Goal: Information Seeking & Learning: Learn about a topic

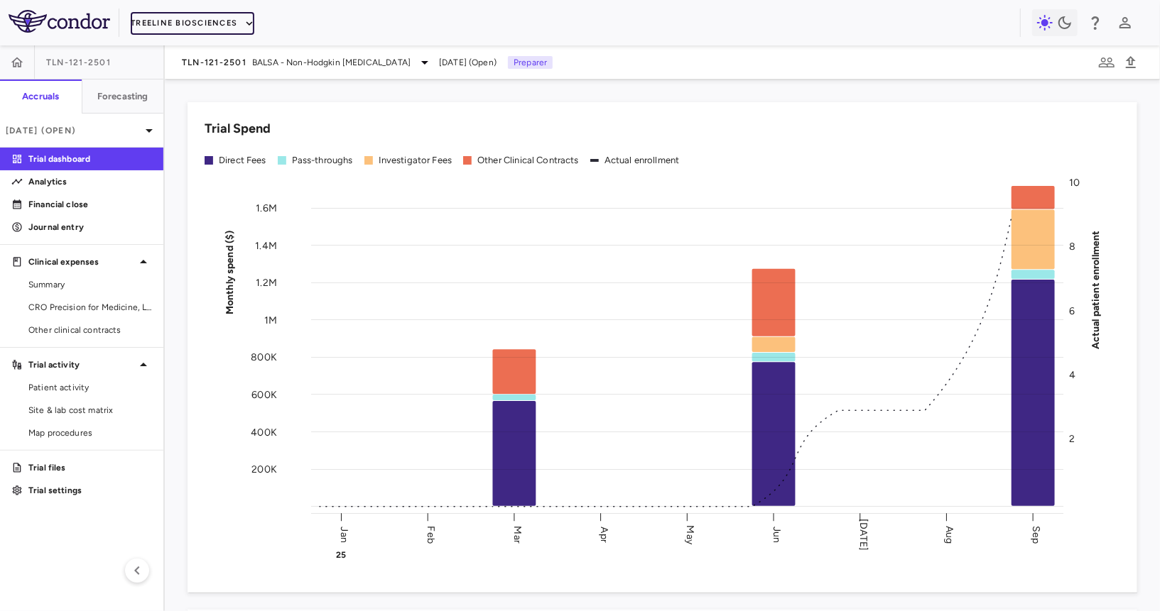
click at [232, 18] on button "Treeline Biosciences" at bounding box center [193, 23] width 124 height 23
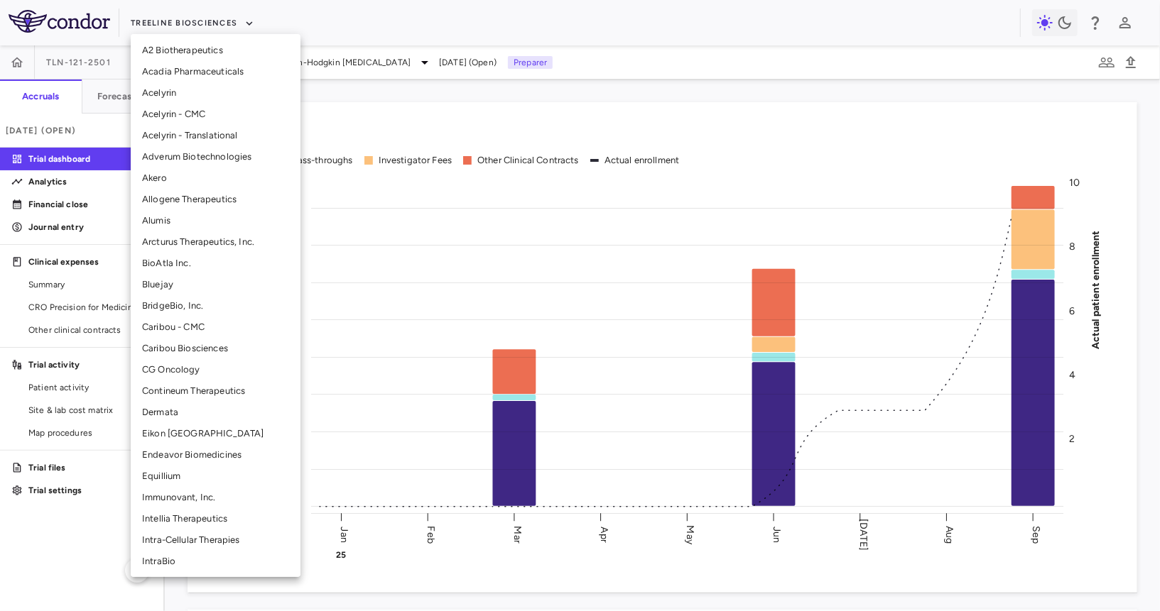
click at [229, 18] on div at bounding box center [580, 305] width 1160 height 611
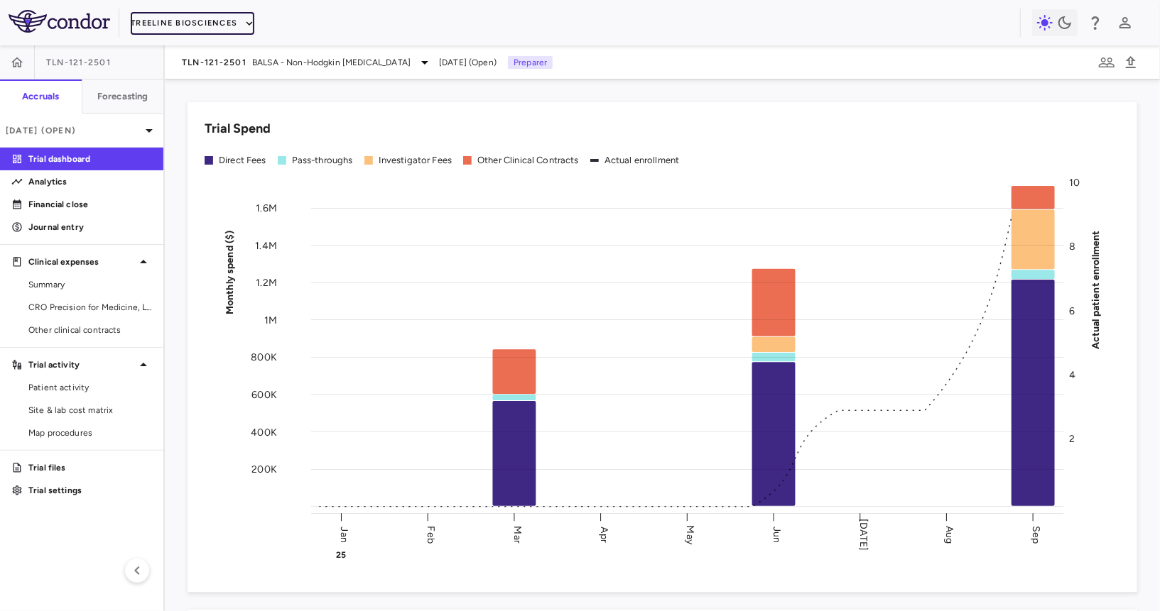
click at [219, 21] on button "Treeline Biosciences" at bounding box center [193, 23] width 124 height 23
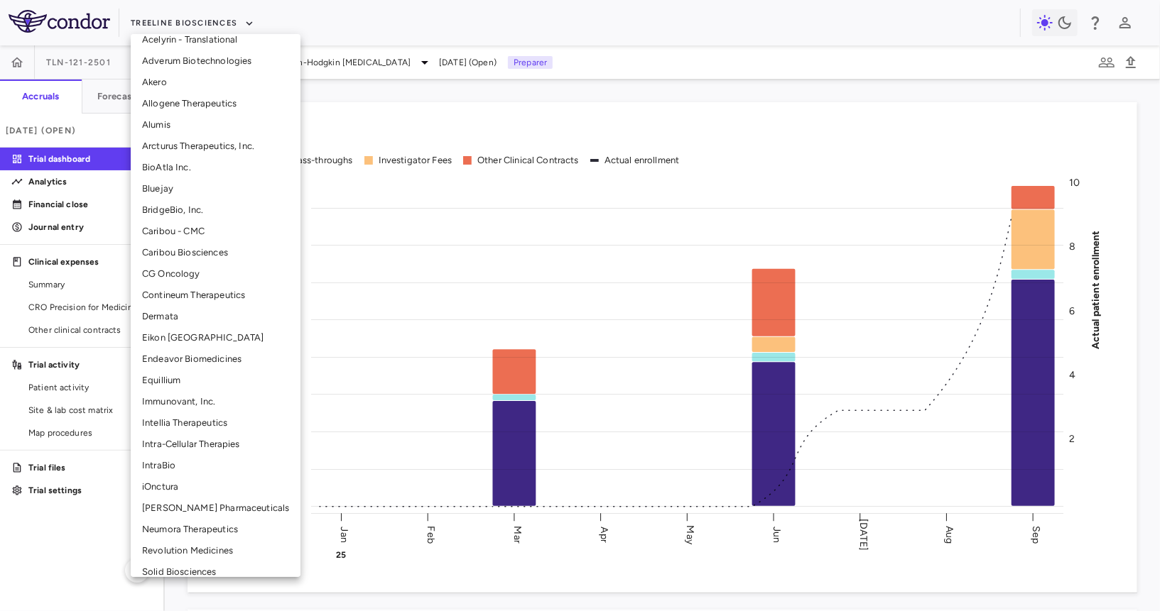
scroll to position [143, 0]
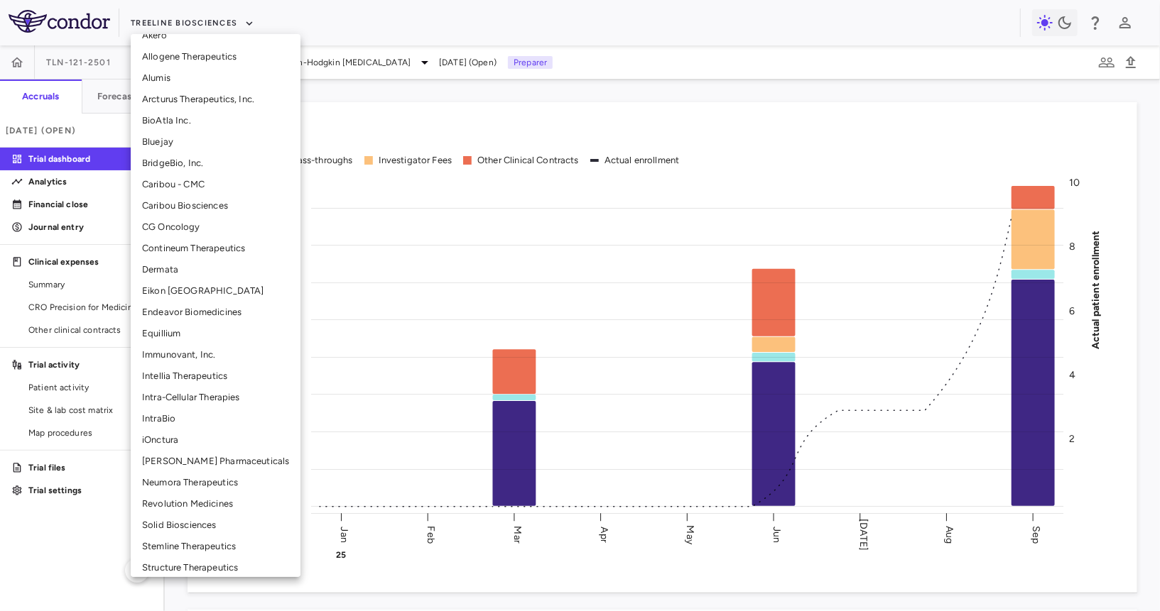
click at [173, 486] on li "Neumora Therapeutics" at bounding box center [216, 482] width 170 height 21
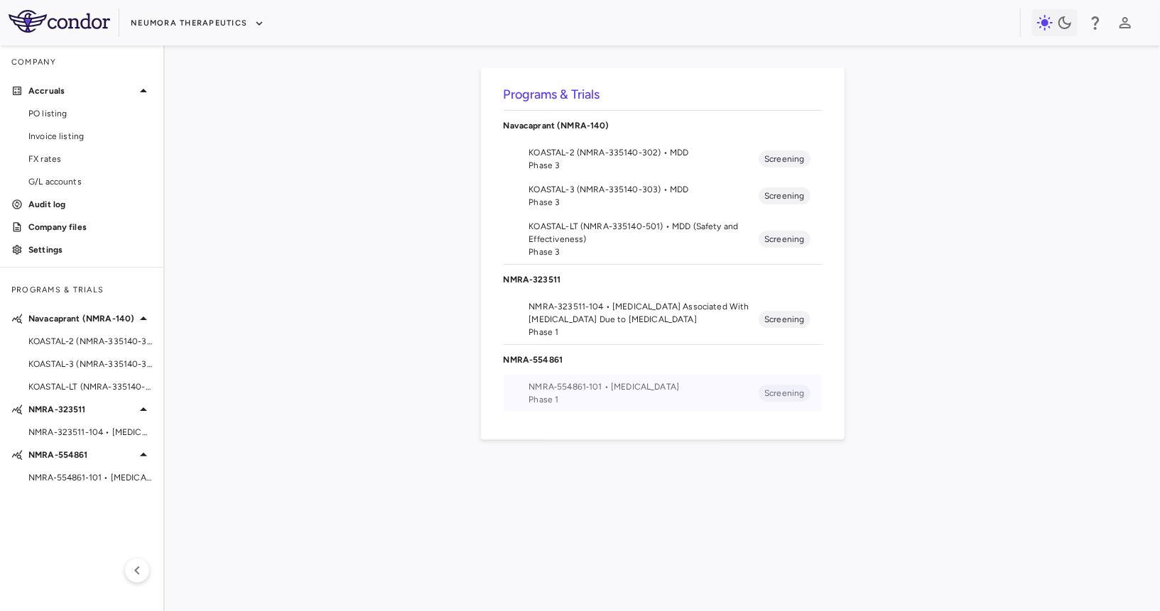
click at [562, 402] on span "Phase 1" at bounding box center [644, 399] width 230 height 13
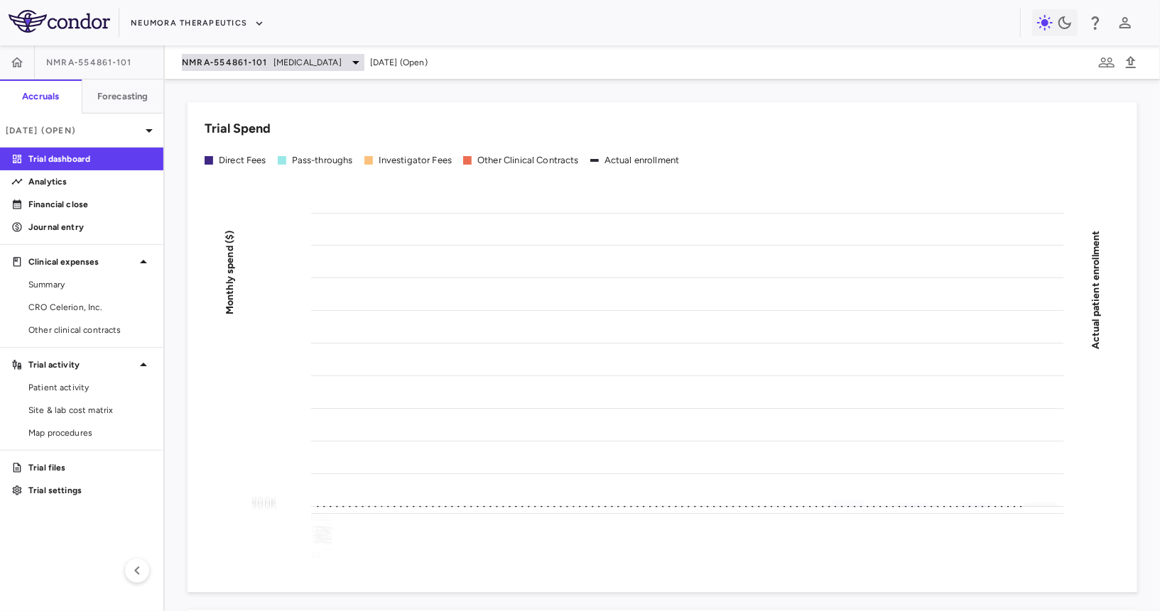
click at [283, 62] on span "[MEDICAL_DATA]" at bounding box center [307, 62] width 68 height 13
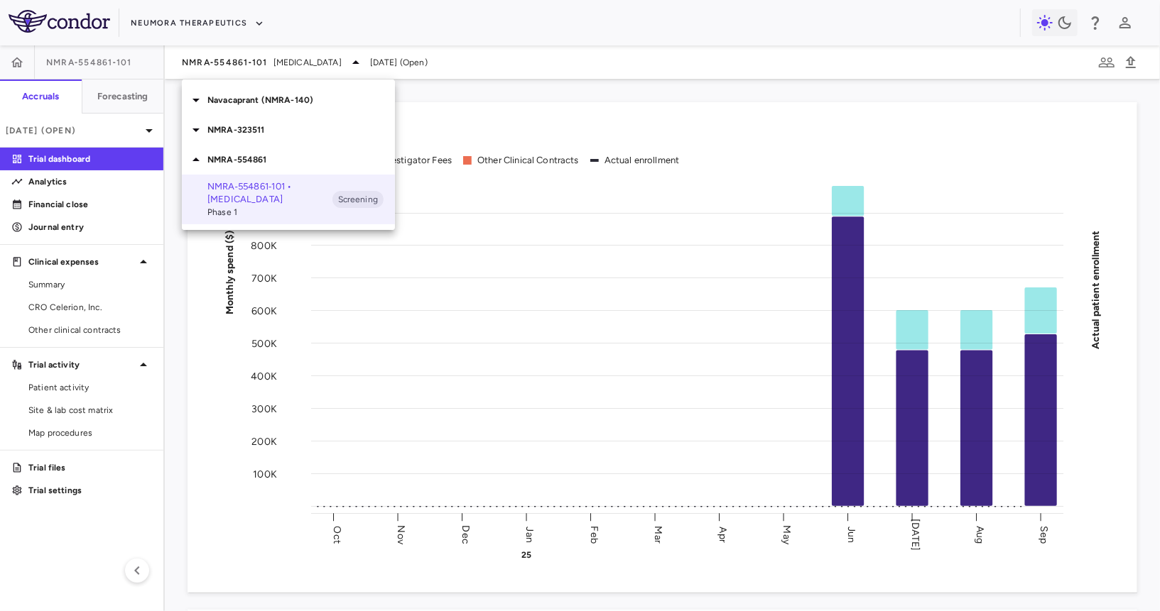
click at [268, 134] on p "NMRA-323511" at bounding box center [300, 130] width 187 height 13
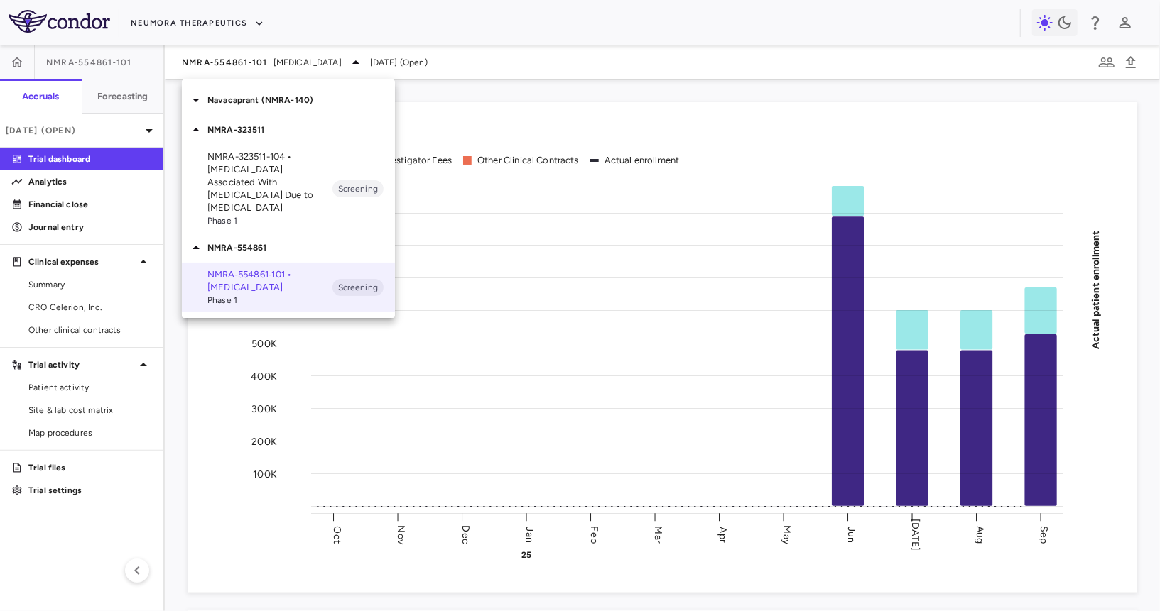
click at [285, 108] on div "Navacaprant (NMRA-140)" at bounding box center [288, 100] width 213 height 30
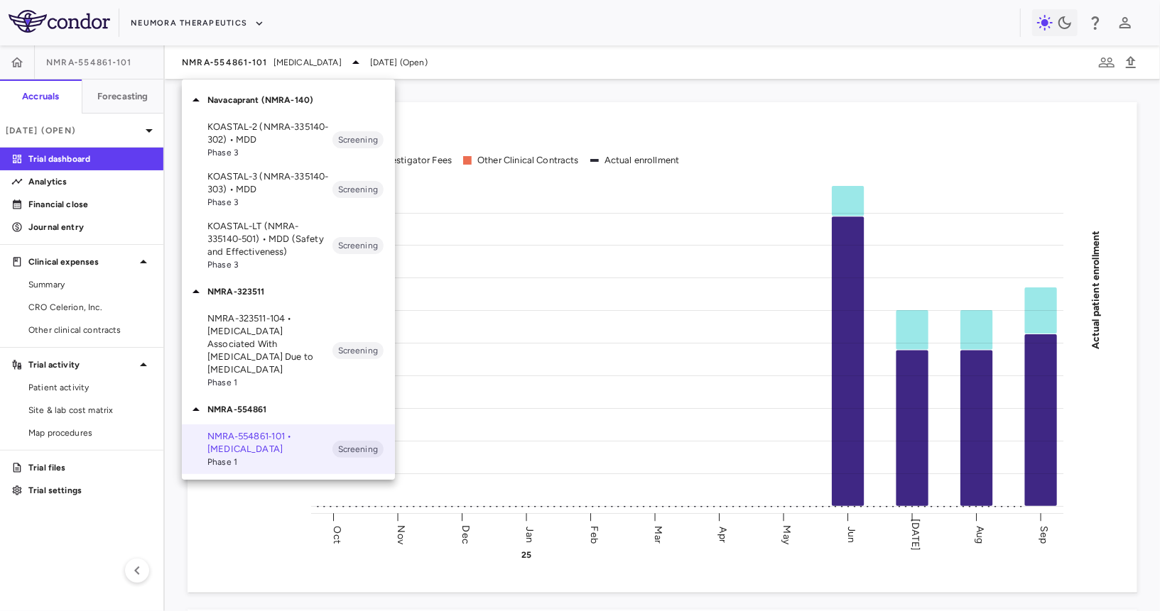
click at [272, 240] on p "KOASTAL-LT (NMRA-335140-501) • MDD (Safety and Effectiveness)" at bounding box center [269, 239] width 125 height 38
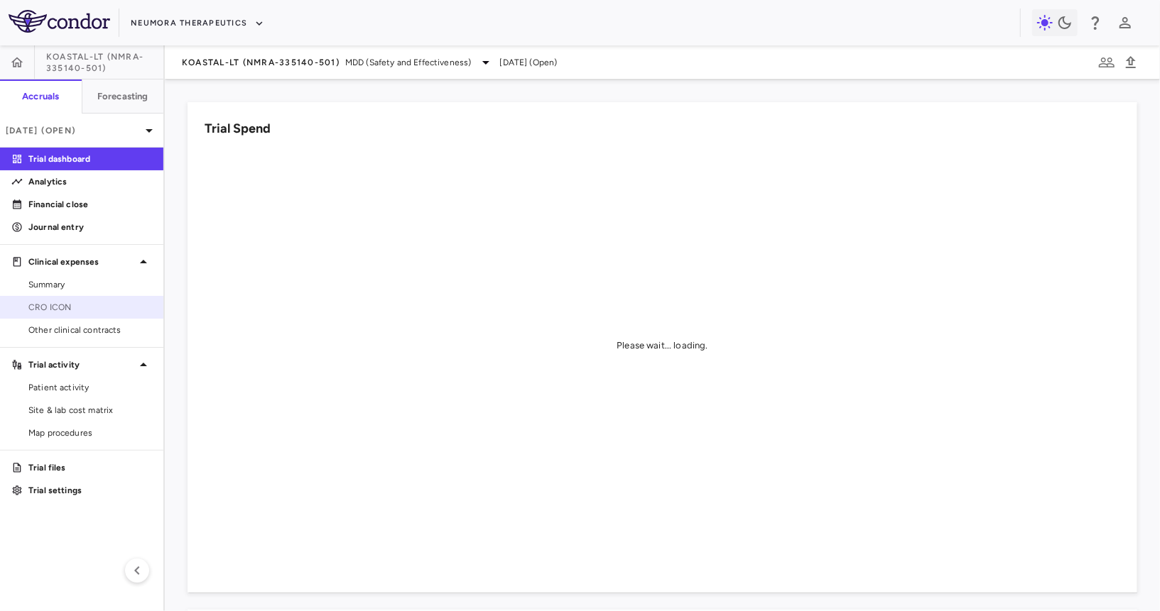
click at [61, 307] on span "CRO ICON" at bounding box center [90, 307] width 124 height 13
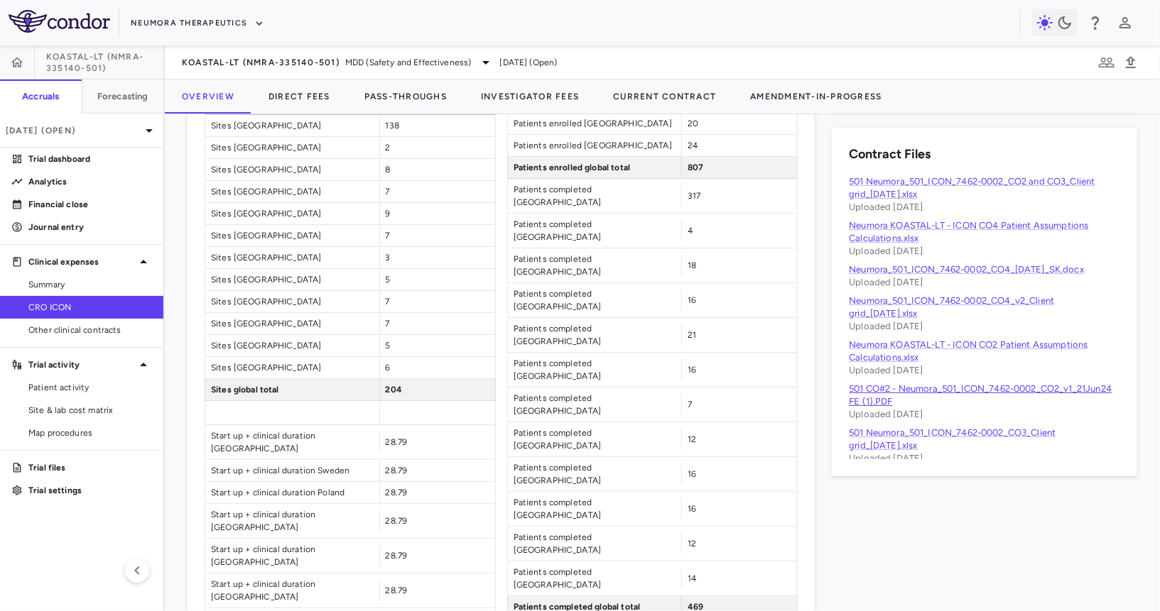
scroll to position [11, 0]
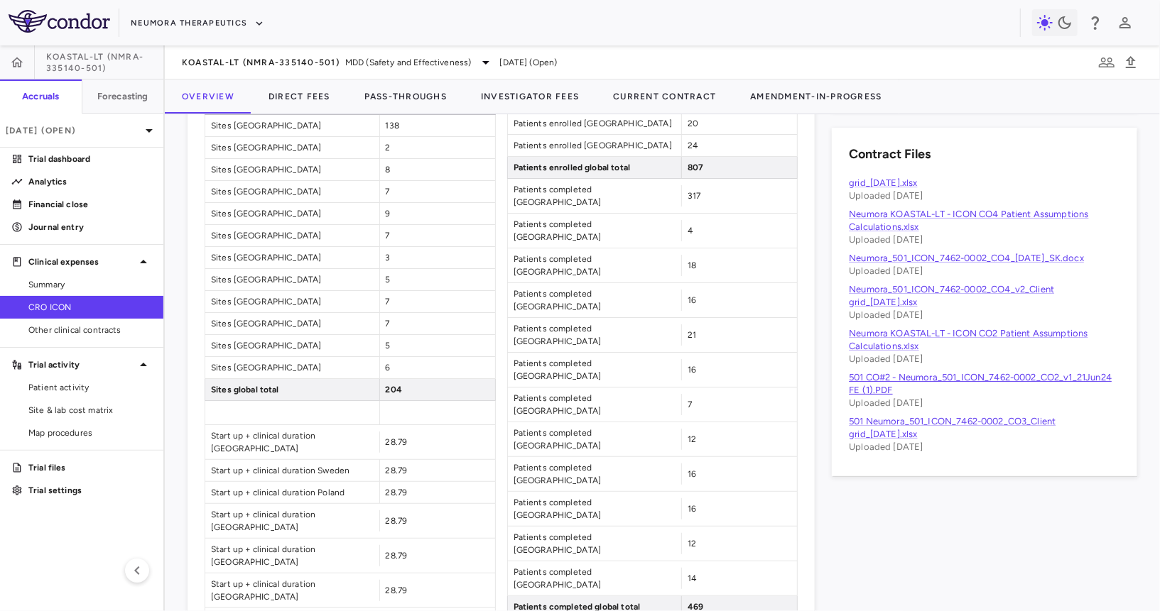
click at [876, 380] on link "501 CO#2 - Neumora_501_ICON_7462-0002_CO2_v1_21Jun24 FE (1).PDF" at bounding box center [980, 383] width 263 height 23
click at [956, 284] on link "Neumora_501_ICON_7462-0002_CO4_v2_Client grid_[DATE].xlsx" at bounding box center [951, 295] width 205 height 23
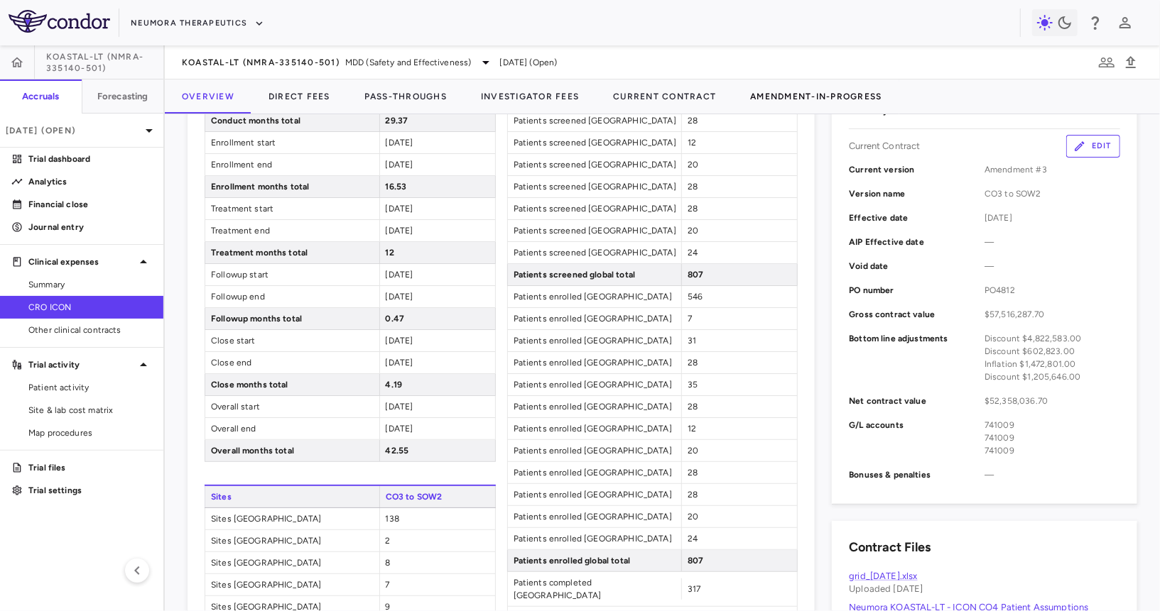
scroll to position [1450, 0]
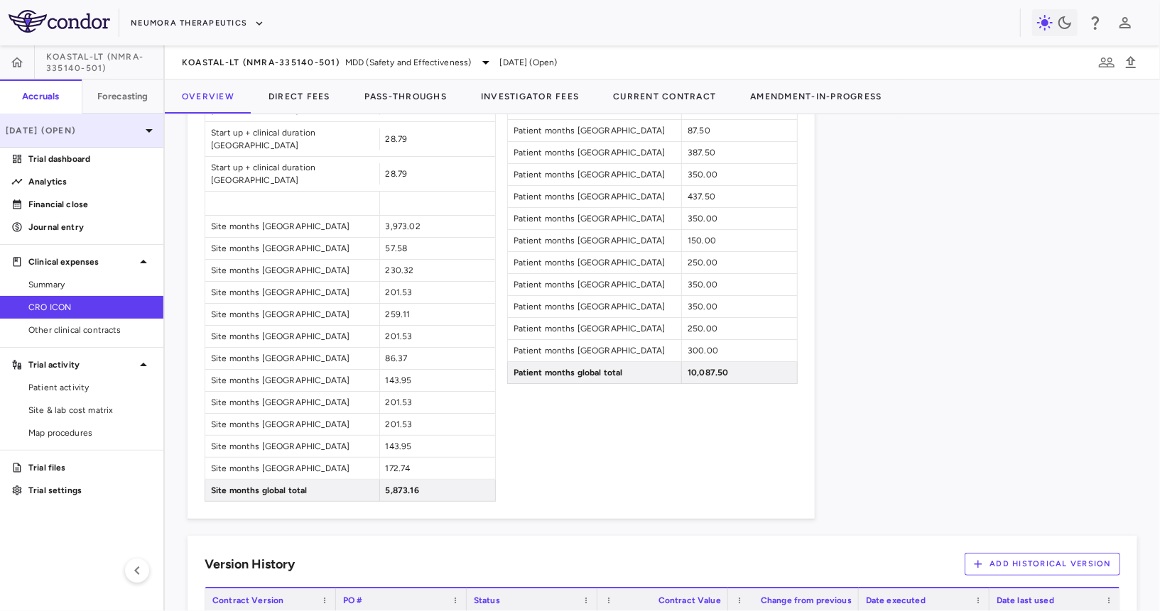
click at [87, 131] on p "[DATE] (Open)" at bounding box center [73, 130] width 135 height 13
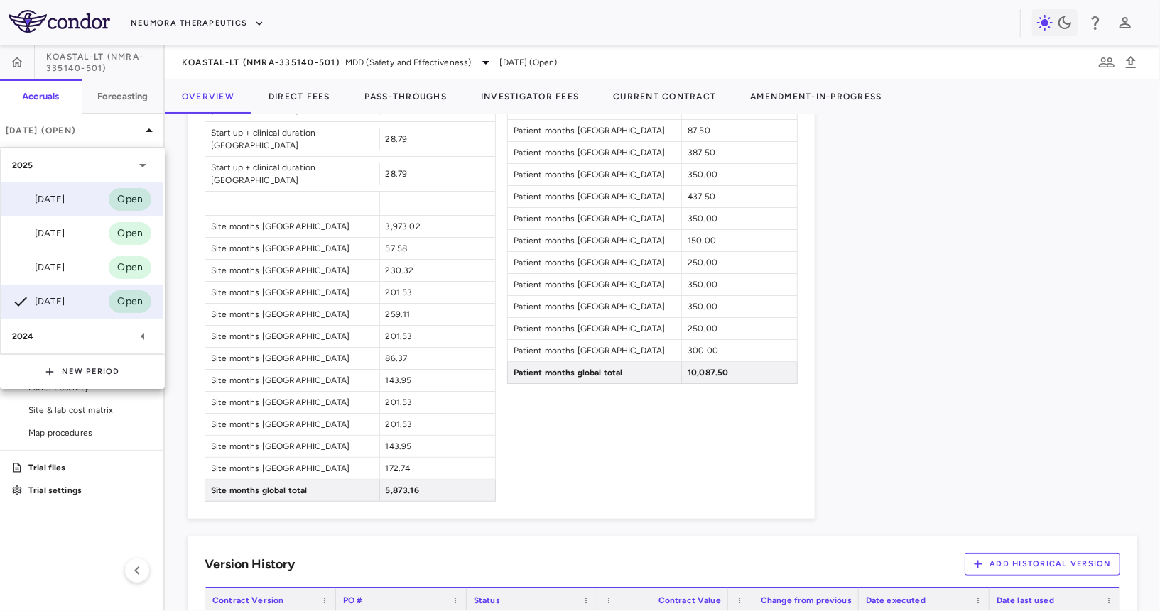
click at [70, 211] on div "[DATE] Open" at bounding box center [82, 199] width 162 height 34
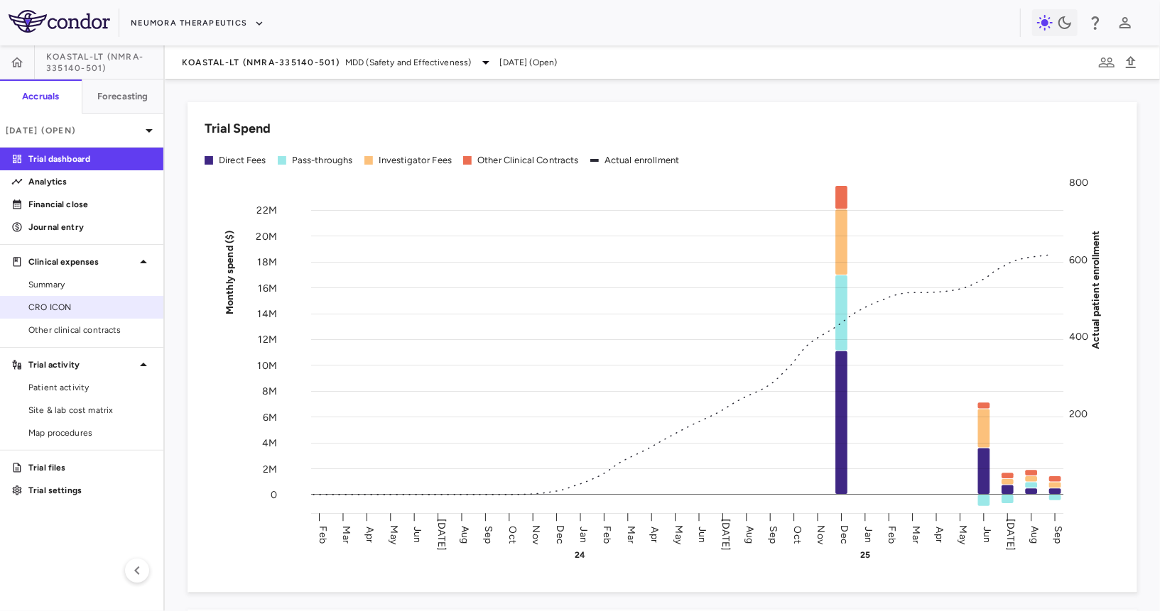
click at [44, 307] on span "CRO ICON" at bounding box center [90, 307] width 124 height 13
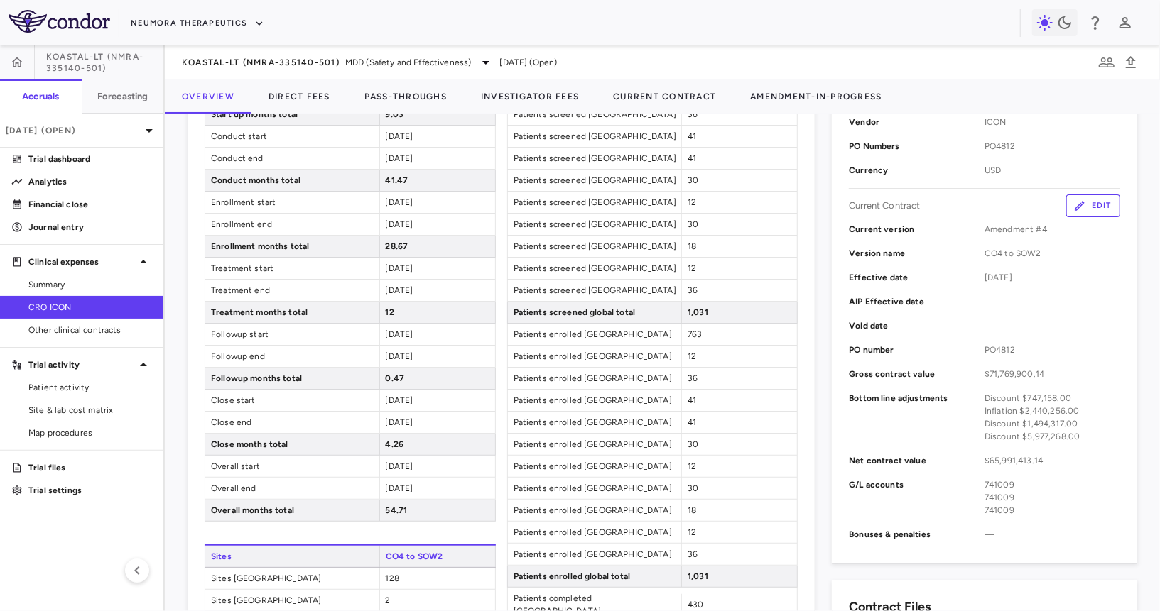
scroll to position [375, 0]
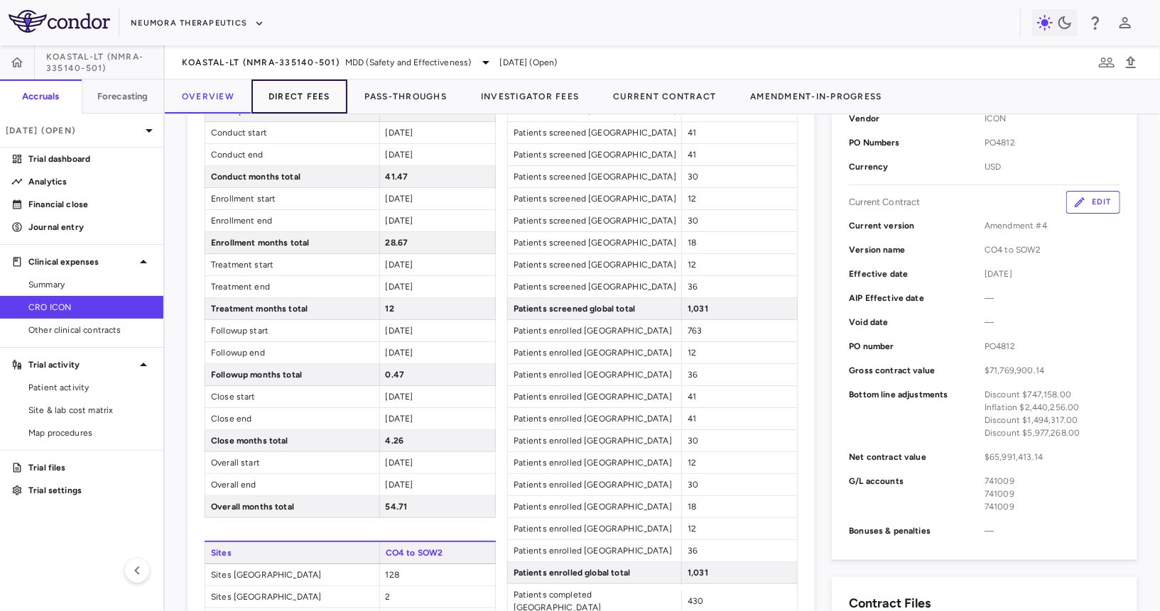
click at [298, 87] on button "Direct Fees" at bounding box center [299, 97] width 96 height 34
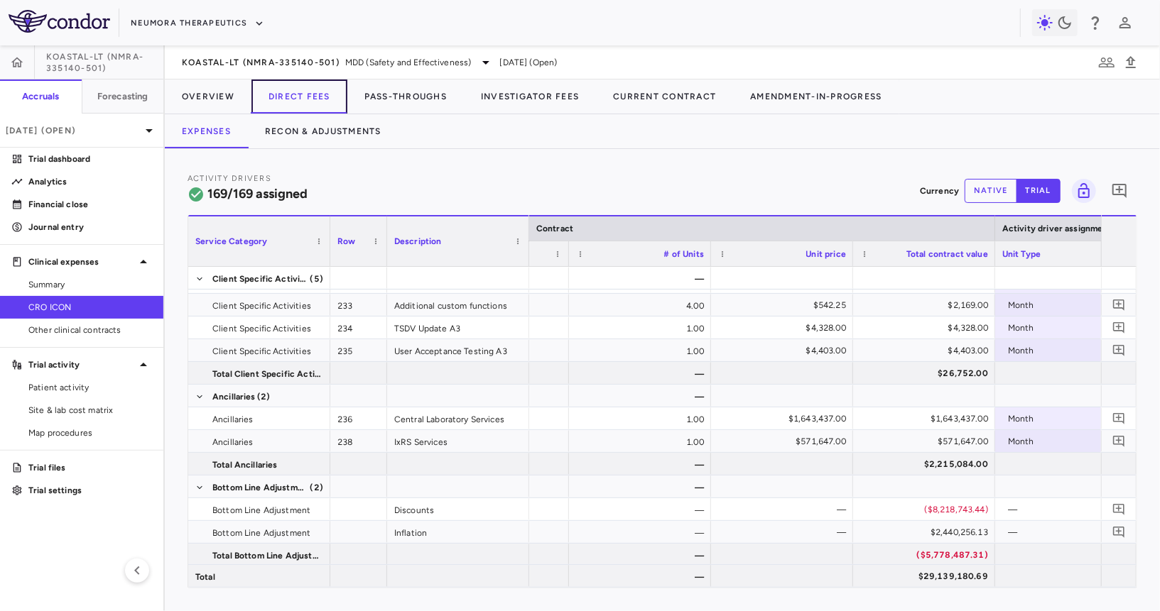
scroll to position [0, 387]
click at [325, 133] on button "Recon & Adjustments" at bounding box center [323, 131] width 151 height 34
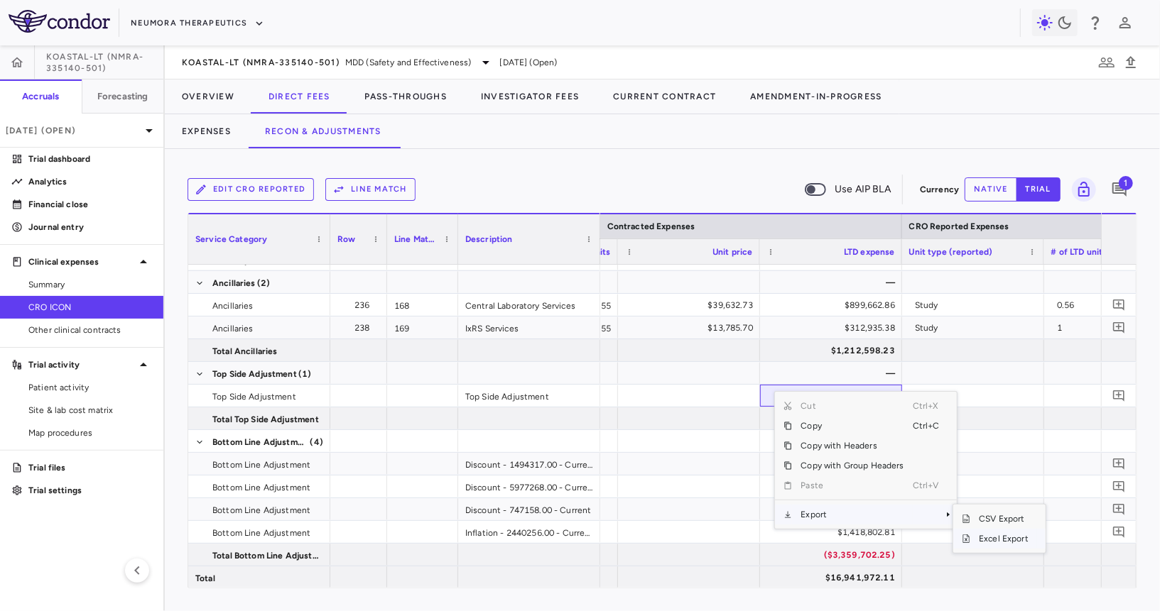
click at [981, 535] on span "Excel Export" at bounding box center [1003, 539] width 67 height 20
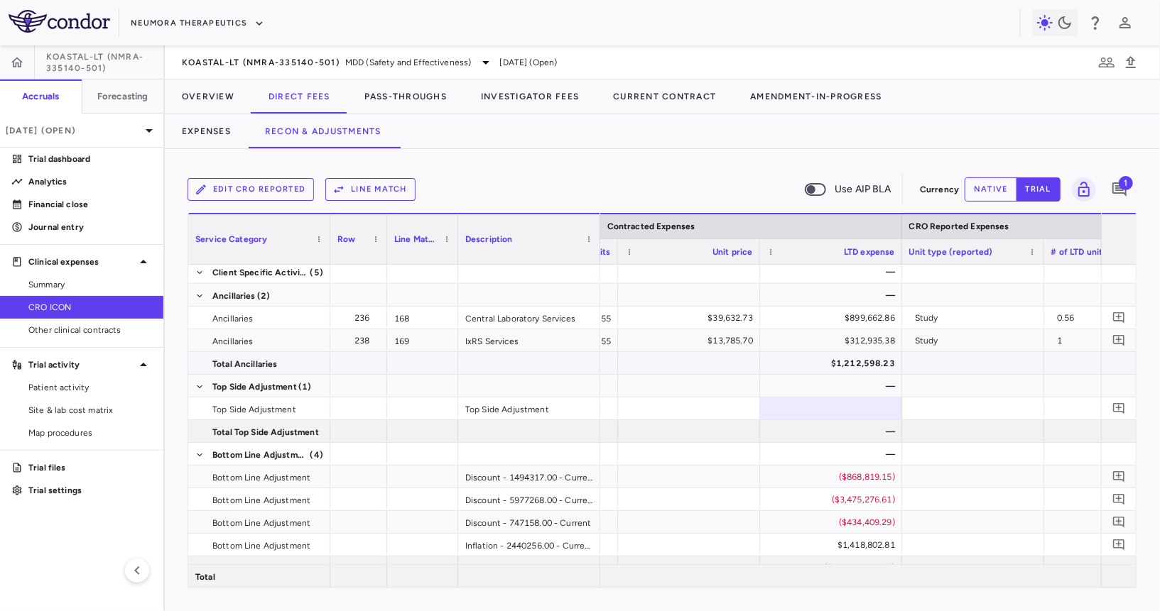
click at [871, 358] on div "$1,212,598.23" at bounding box center [834, 363] width 122 height 23
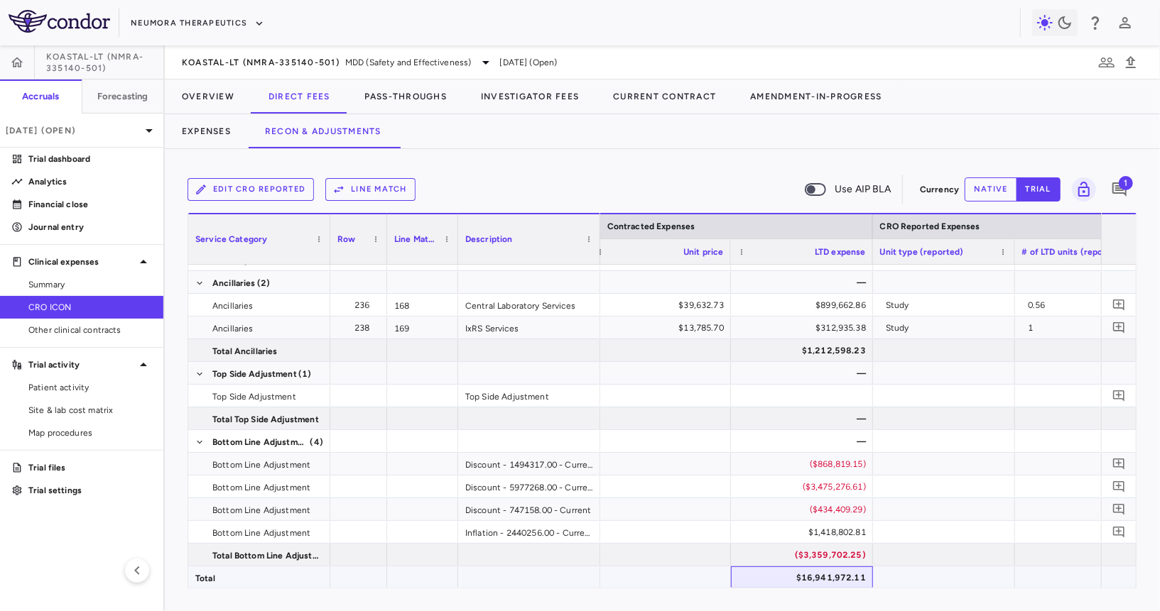
click at [819, 579] on div "$16,941,972.11" at bounding box center [804, 578] width 122 height 23
click at [227, 121] on button "Expenses" at bounding box center [206, 131] width 83 height 34
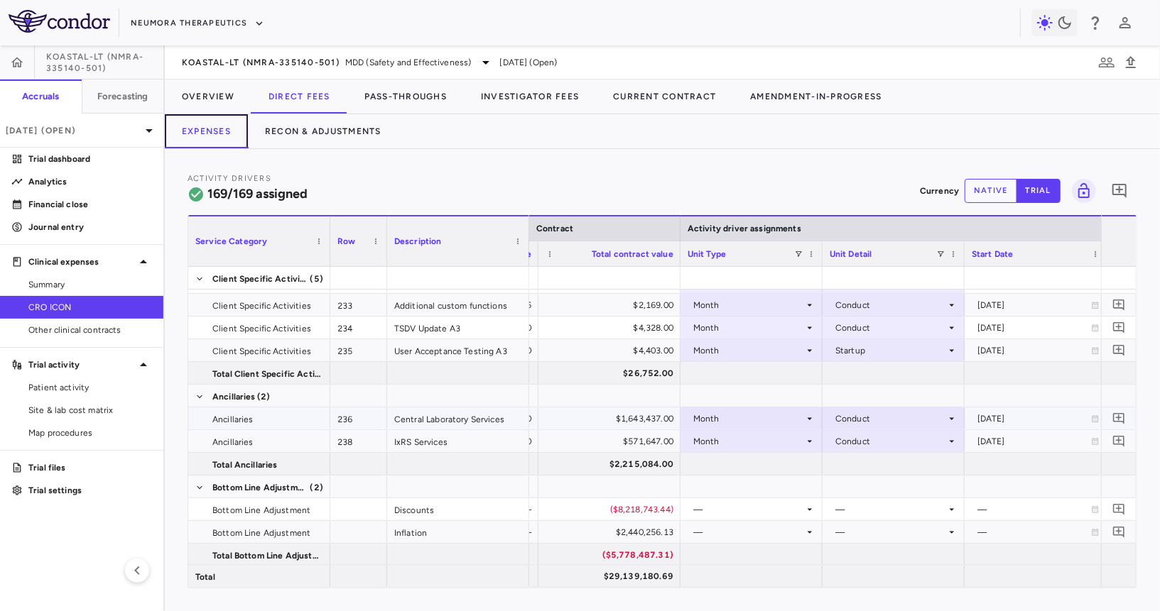
scroll to position [4312, 0]
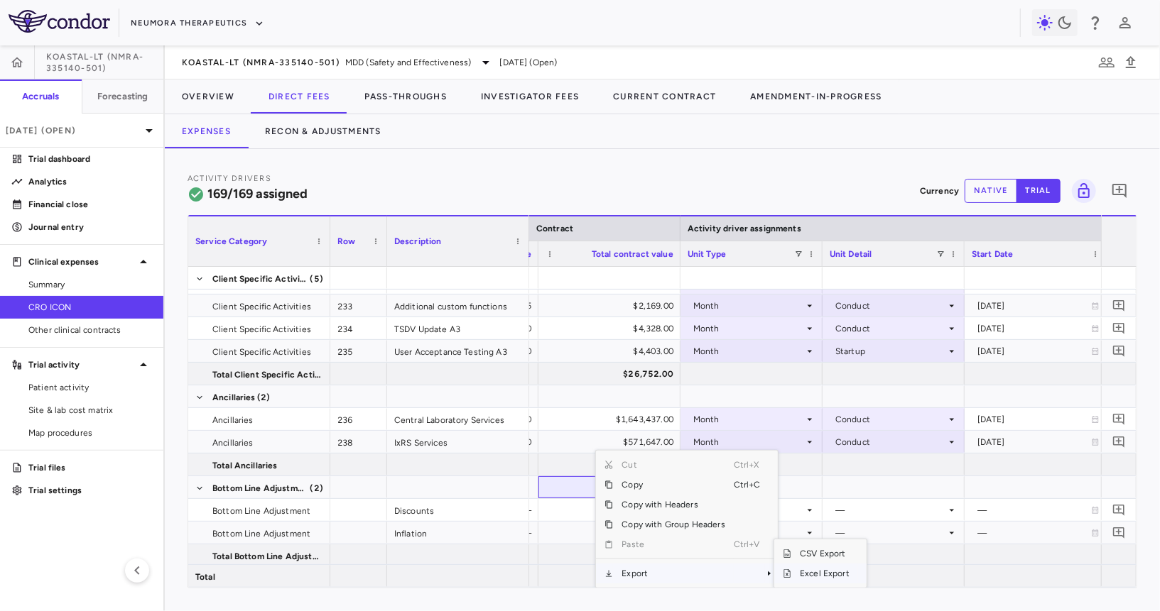
click at [802, 570] on span "Excel Export" at bounding box center [824, 574] width 67 height 20
